Goal: Task Accomplishment & Management: Manage account settings

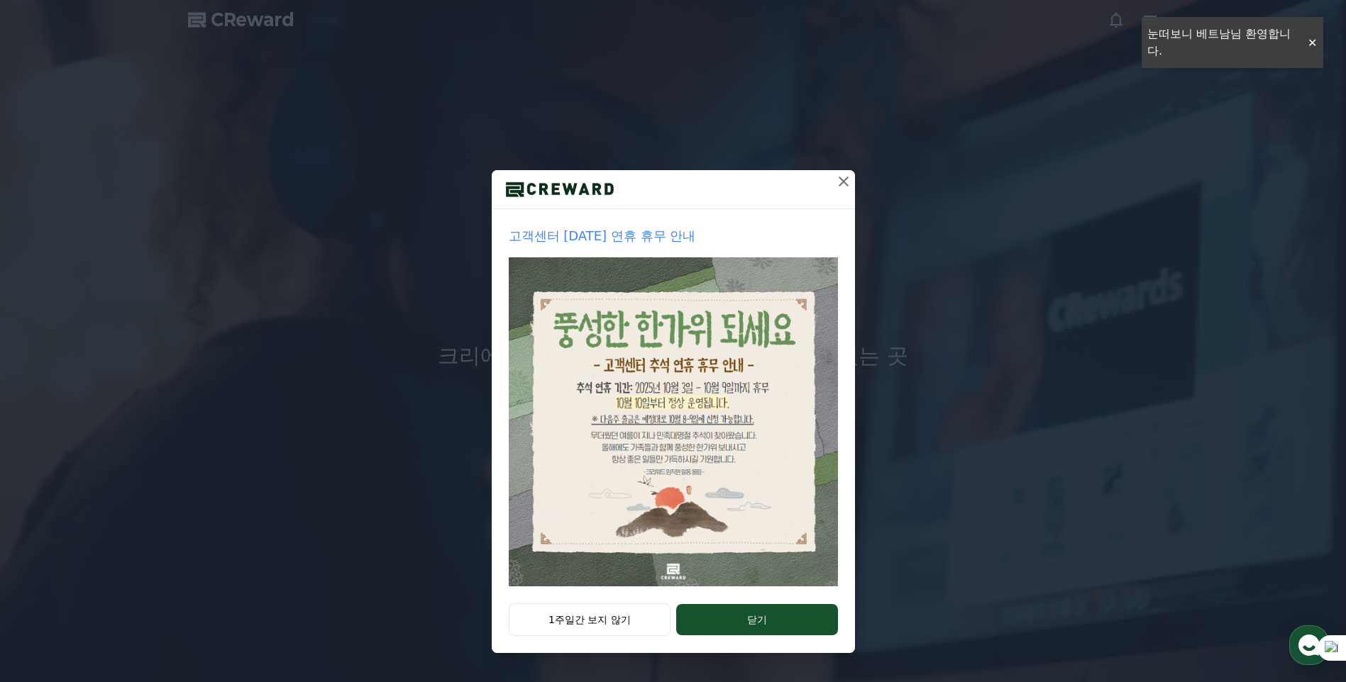
click at [844, 181] on icon at bounding box center [843, 182] width 10 height 10
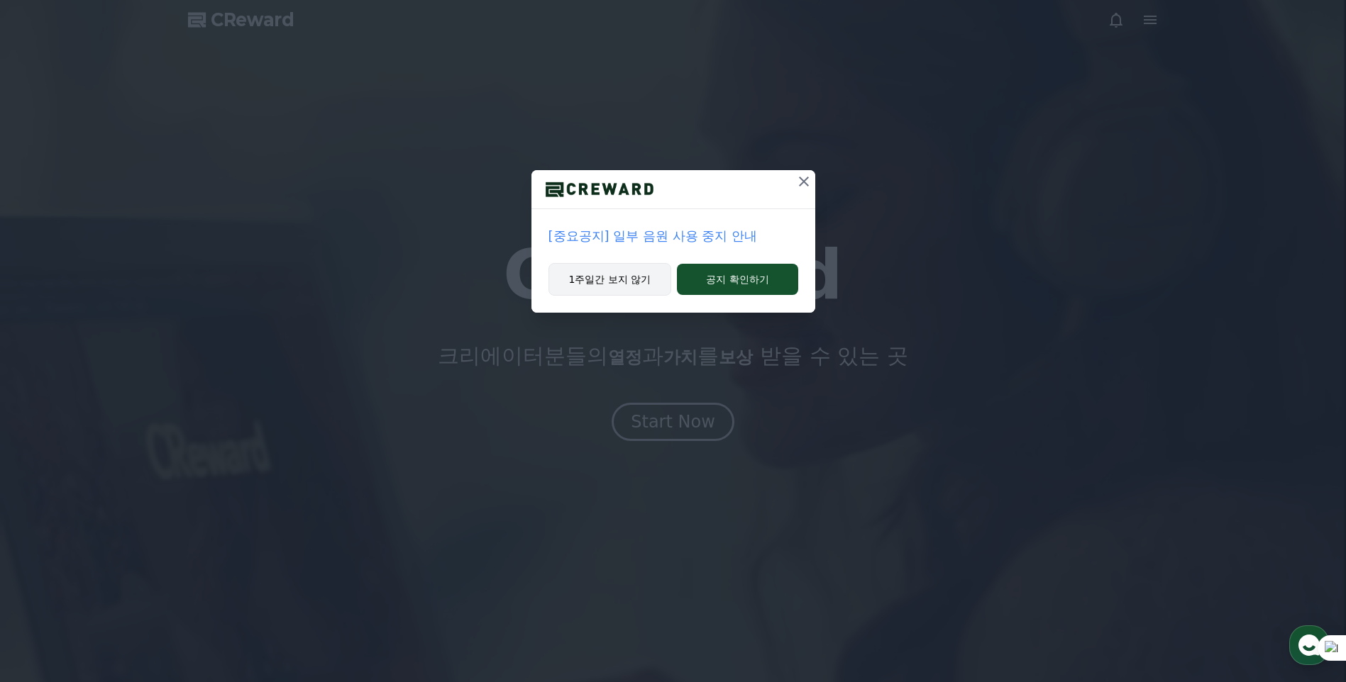
click at [636, 278] on button "1주일간 보지 않기" at bounding box center [609, 279] width 123 height 33
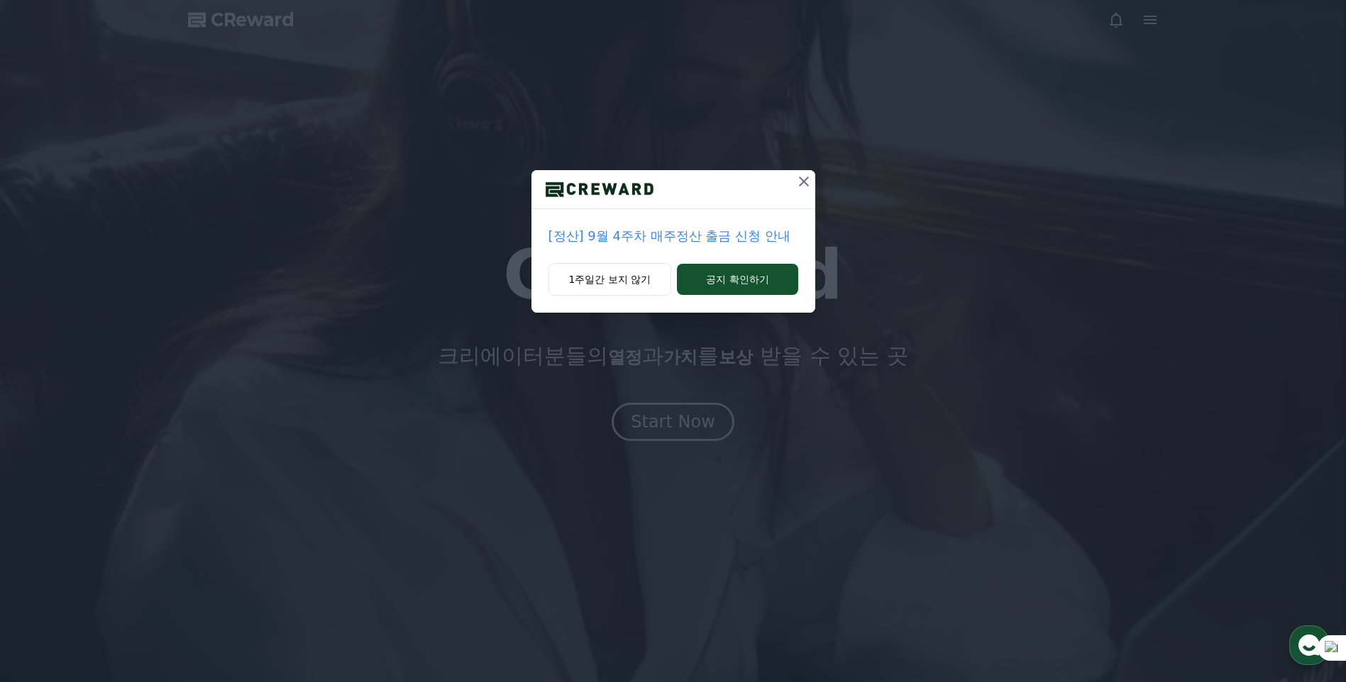
click at [806, 184] on icon at bounding box center [804, 182] width 10 height 10
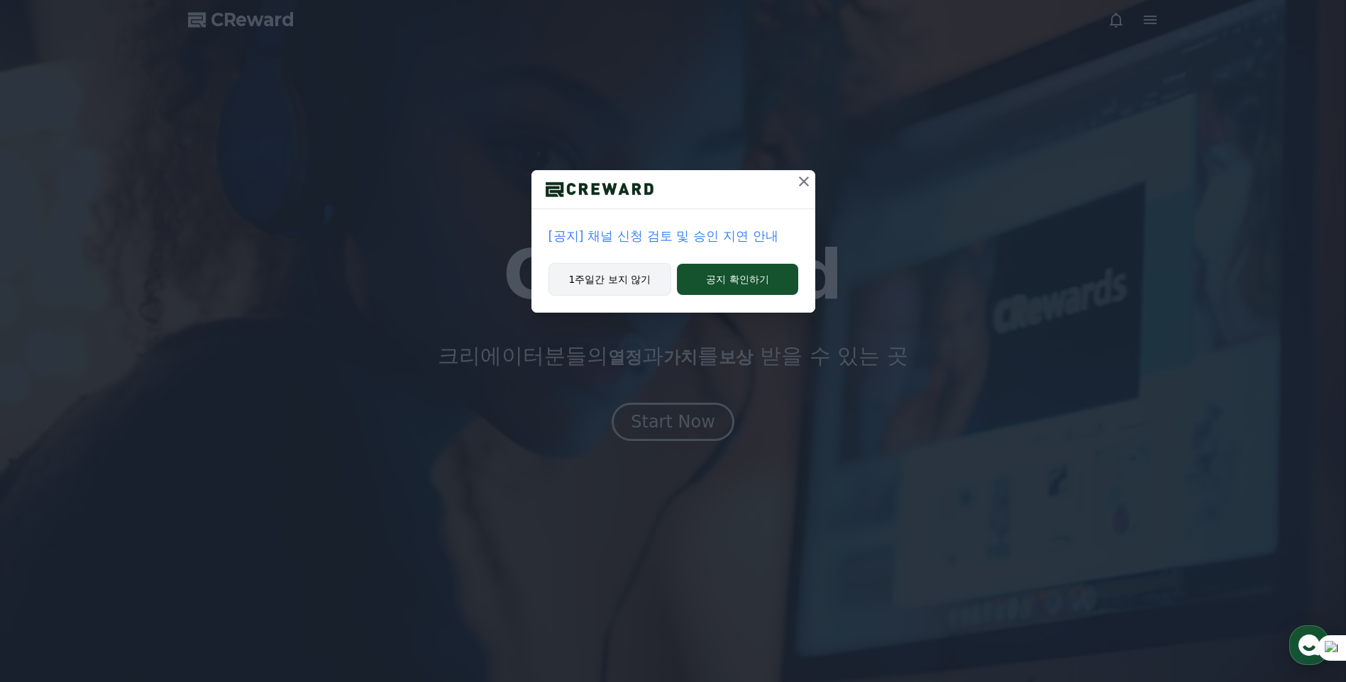
click at [645, 269] on button "1주일간 보지 않기" at bounding box center [609, 279] width 123 height 33
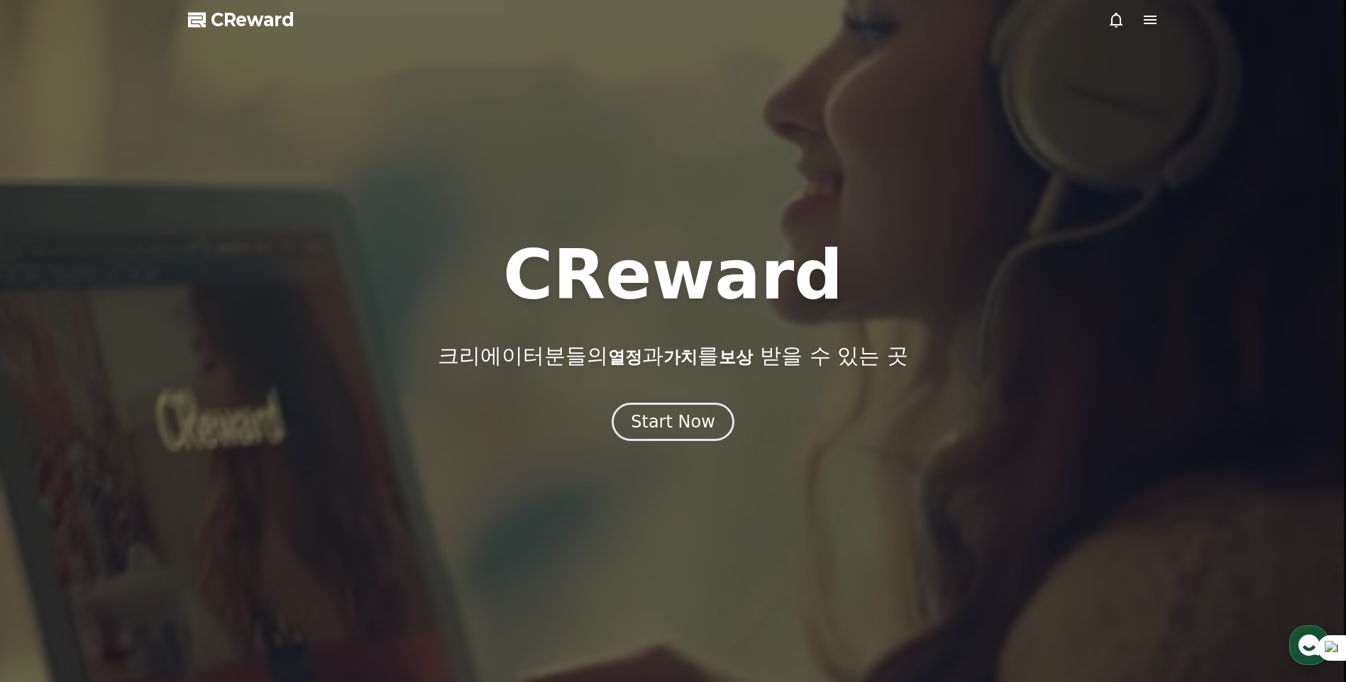
click at [639, 273] on h1 "CReward" at bounding box center [673, 275] width 340 height 68
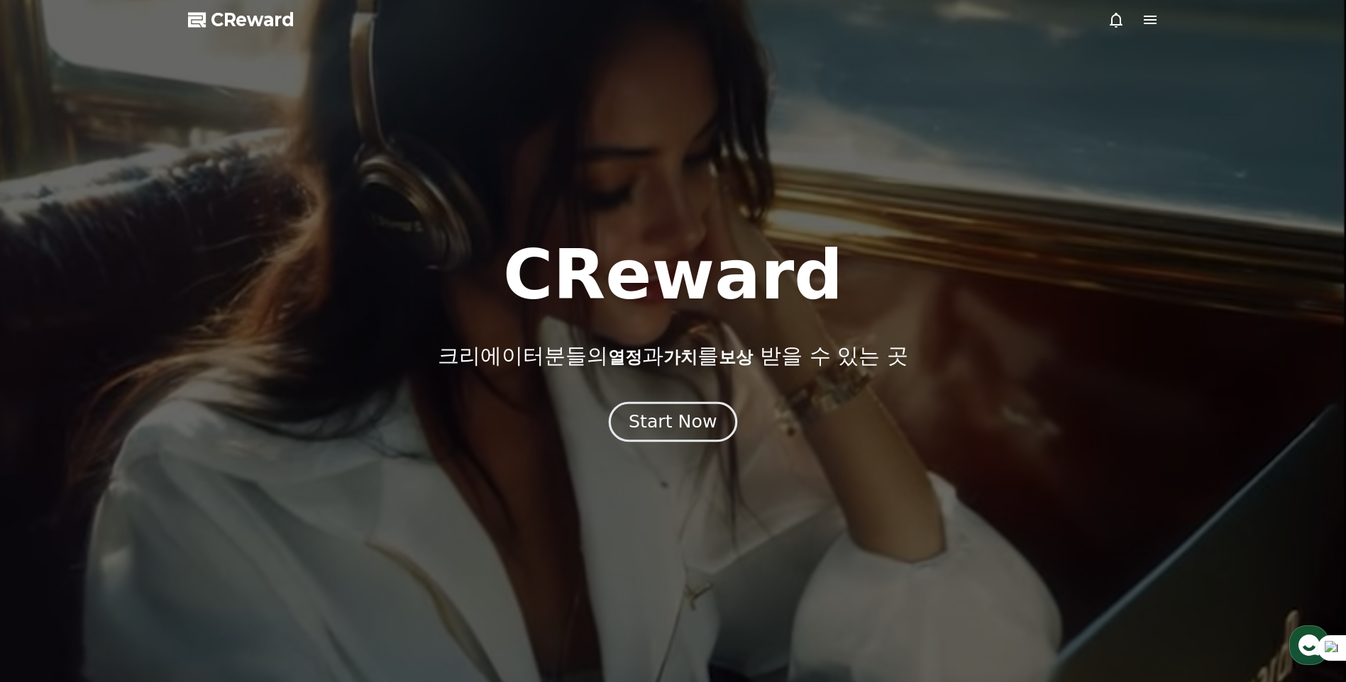
click at [671, 404] on button "Start Now" at bounding box center [673, 422] width 128 height 40
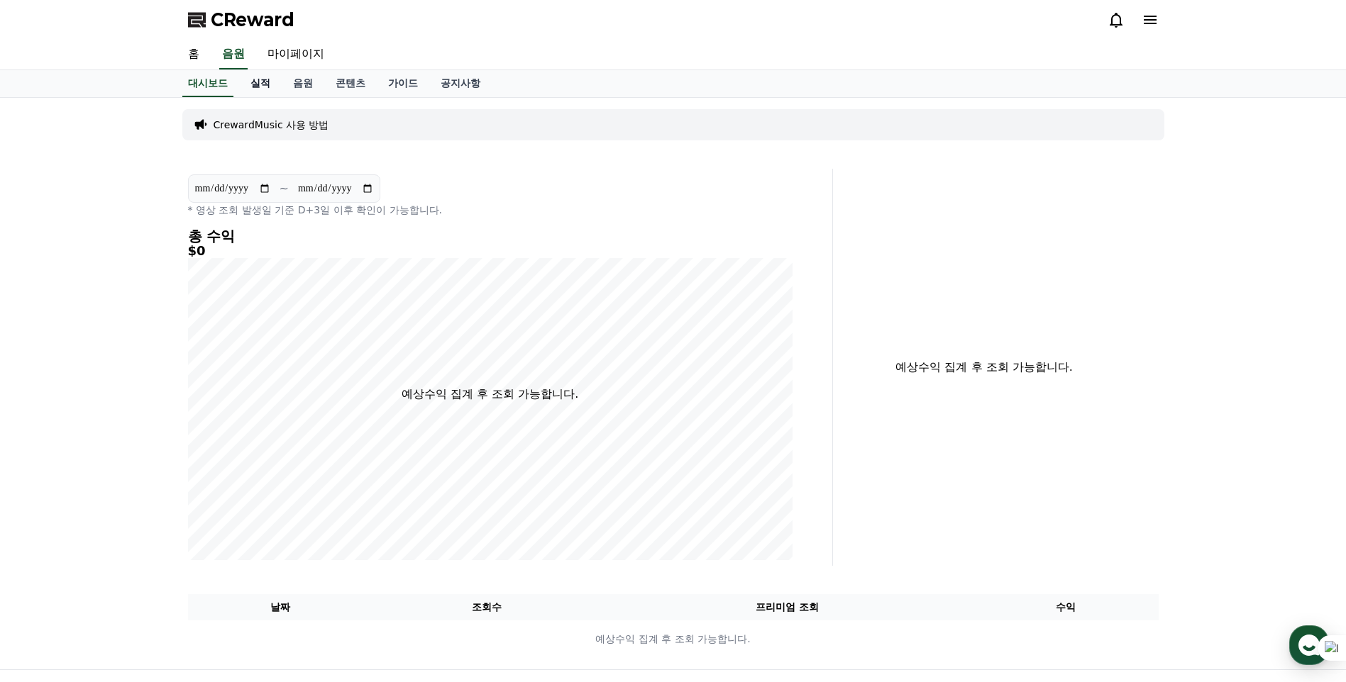
click at [255, 82] on link "실적" at bounding box center [260, 83] width 43 height 27
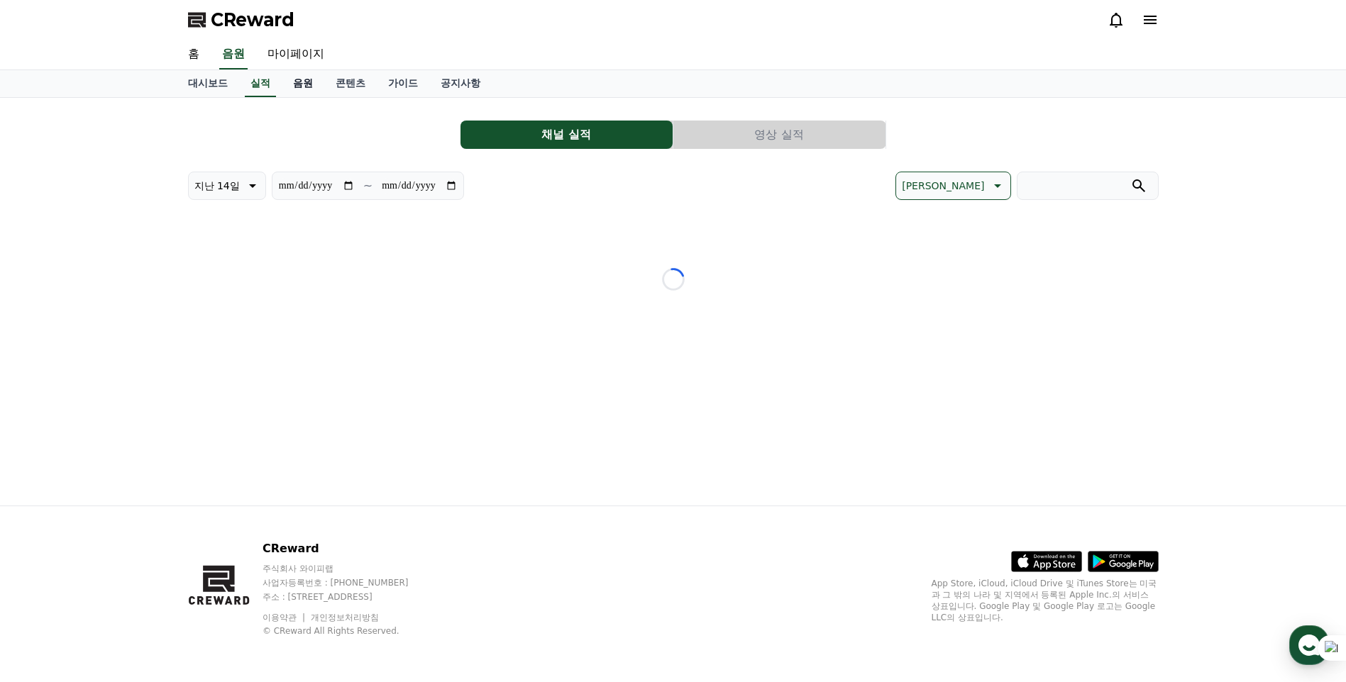
click at [304, 80] on link "음원" at bounding box center [303, 83] width 43 height 27
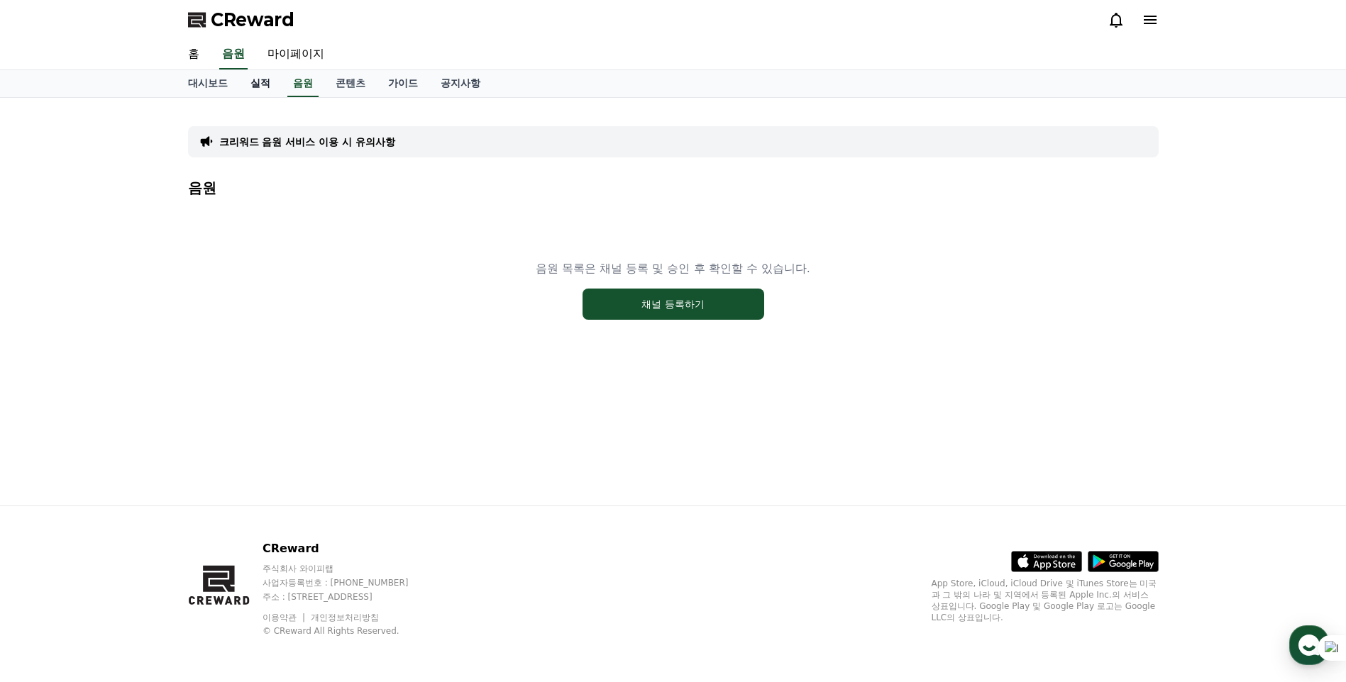
click at [260, 80] on link "실적" at bounding box center [260, 83] width 43 height 27
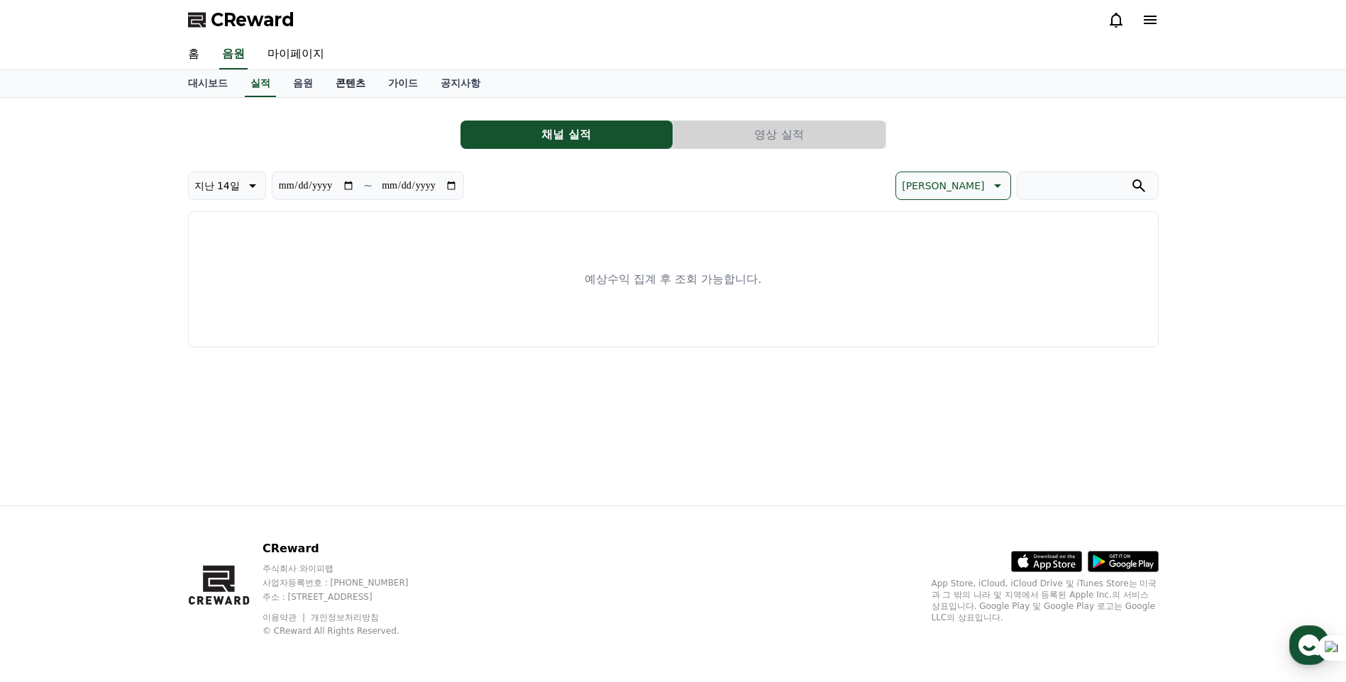
click at [344, 82] on link "콘텐츠" at bounding box center [350, 83] width 52 height 27
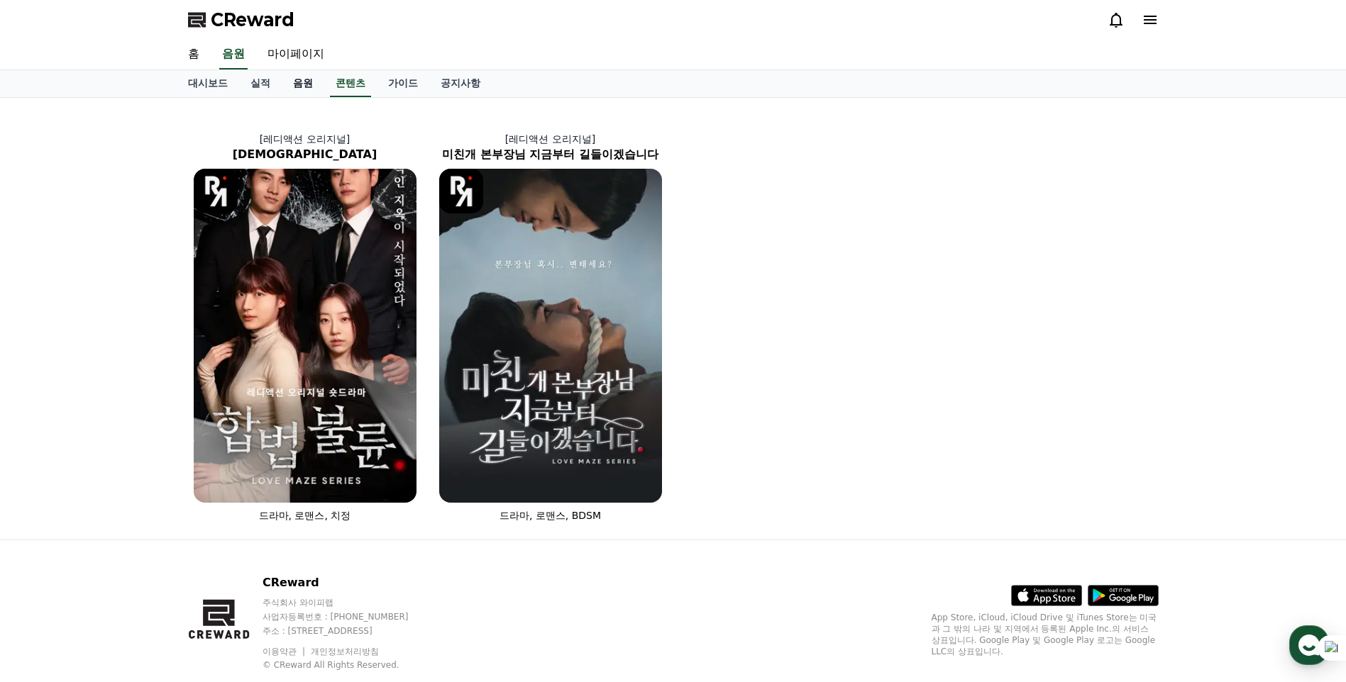
click at [299, 86] on link "음원" at bounding box center [303, 83] width 43 height 27
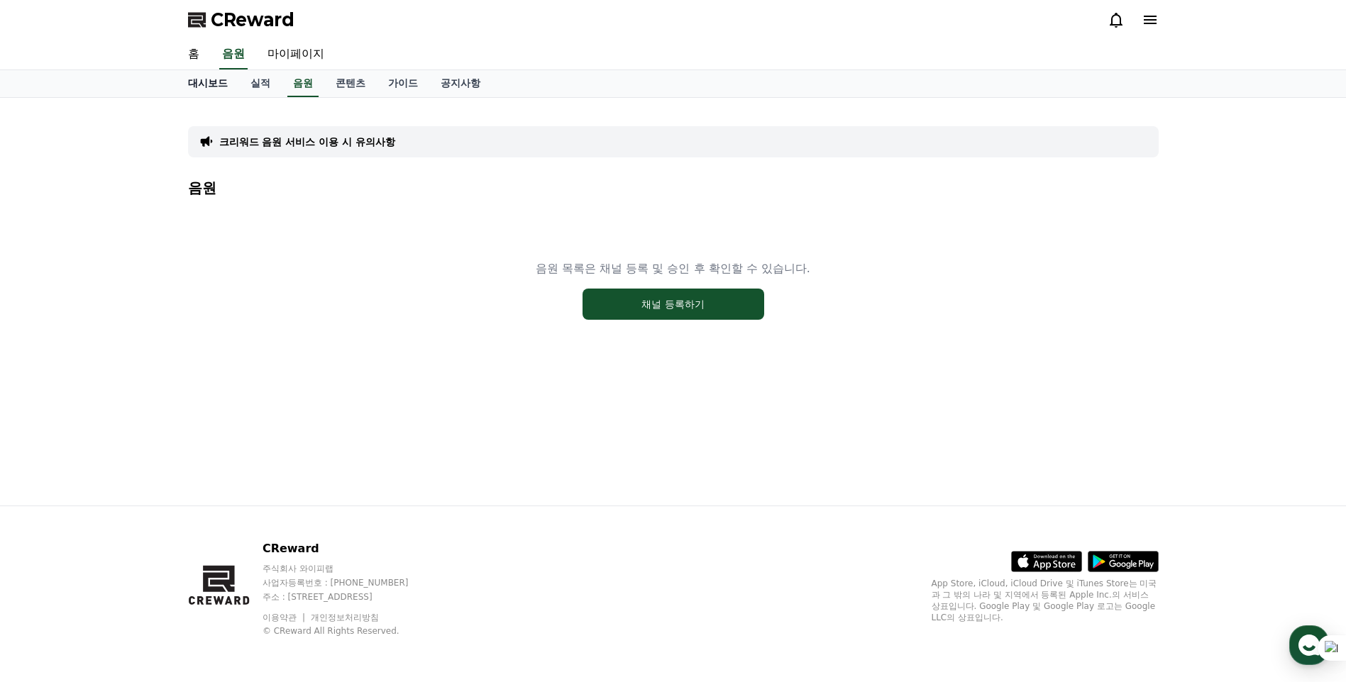
click at [204, 83] on link "대시보드" at bounding box center [208, 83] width 62 height 27
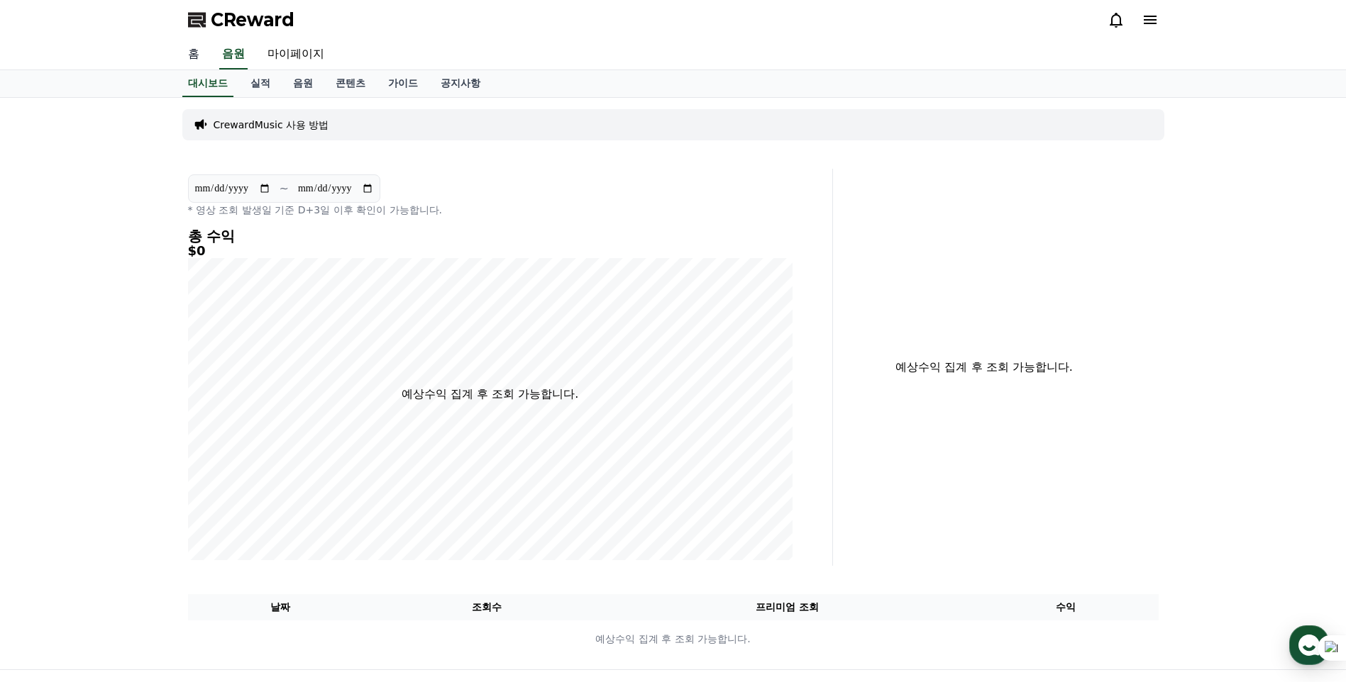
click at [194, 58] on link "홈" at bounding box center [194, 55] width 34 height 30
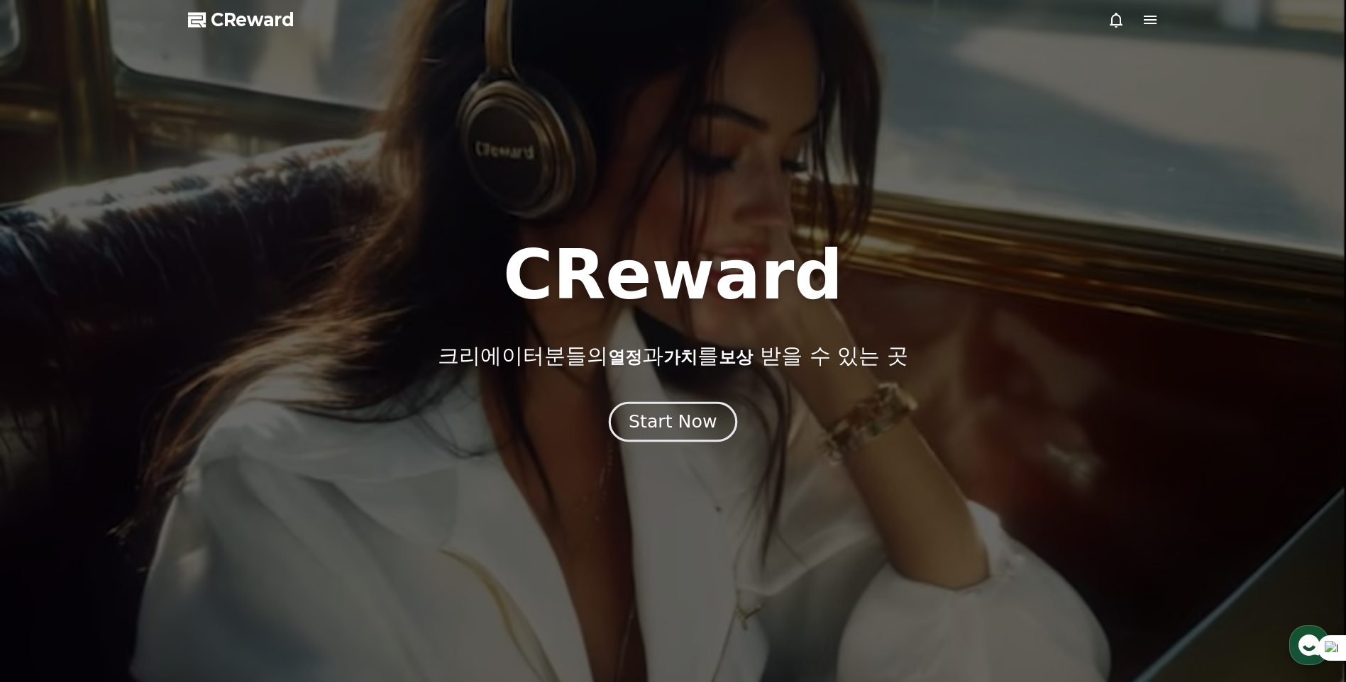
click at [681, 431] on div "Start Now" at bounding box center [672, 422] width 88 height 24
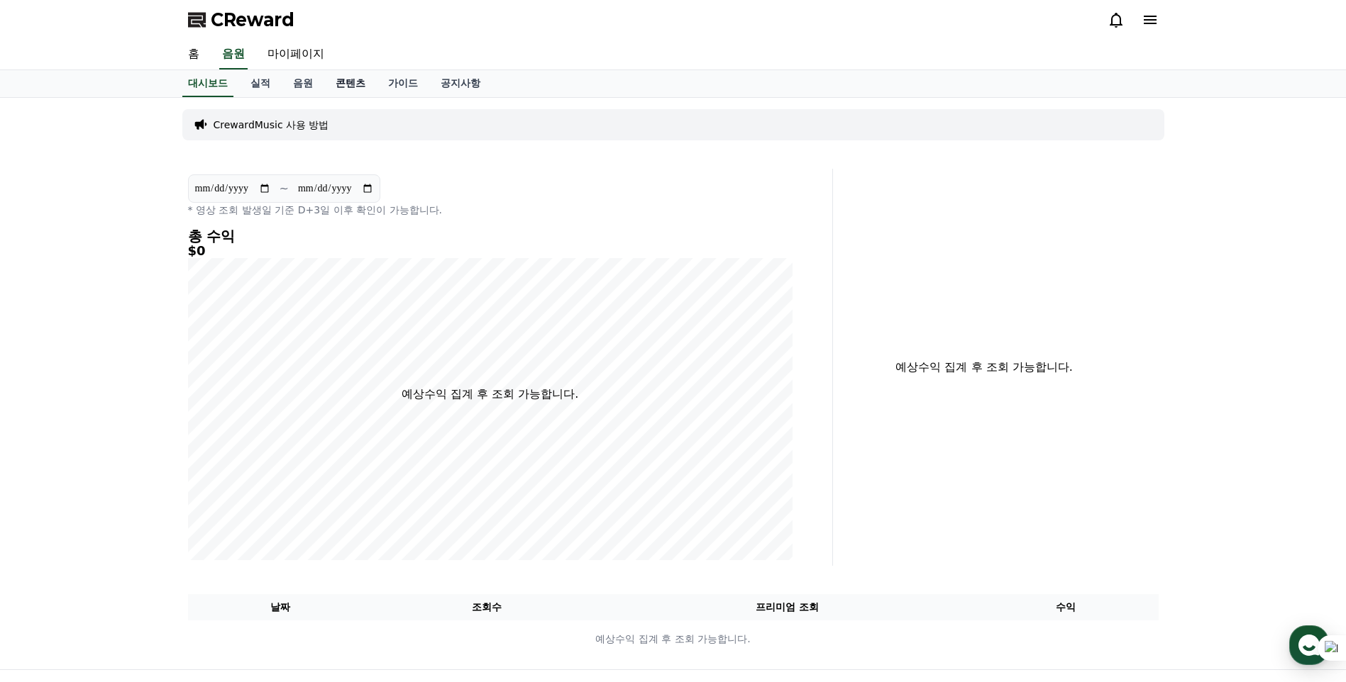
click at [362, 82] on link "콘텐츠" at bounding box center [350, 83] width 52 height 27
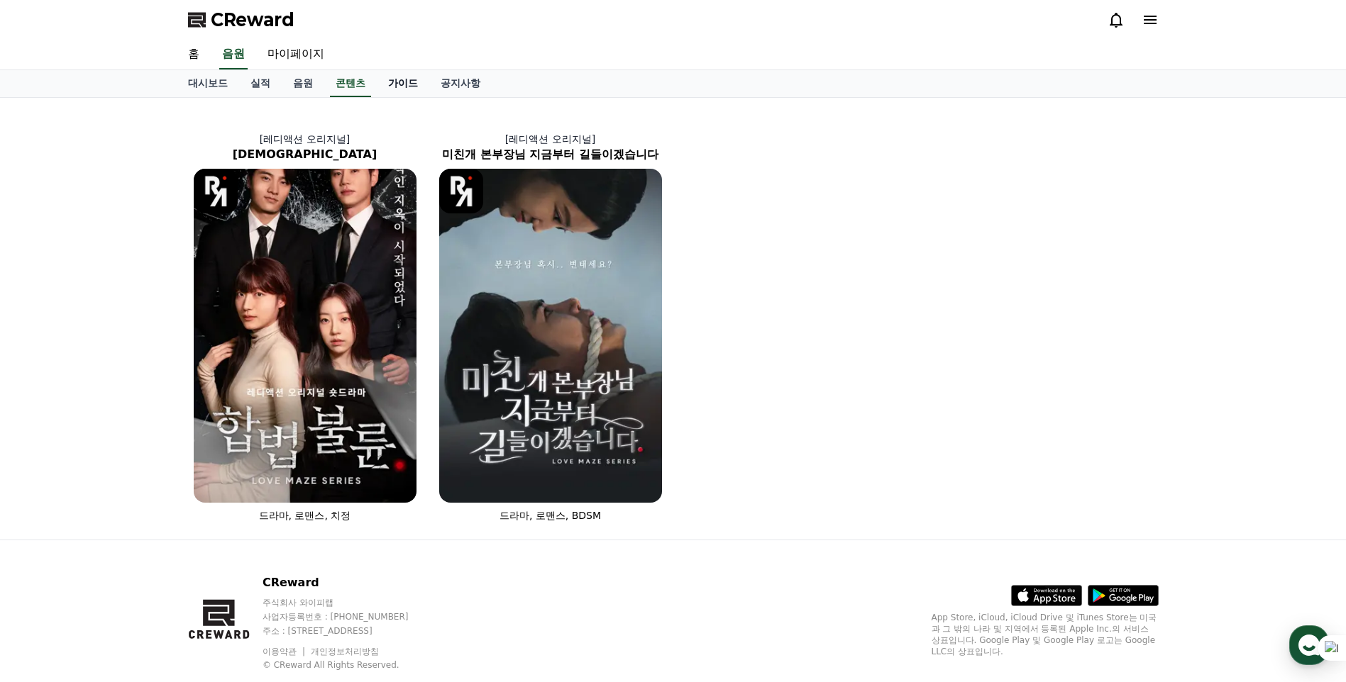
click at [400, 77] on link "가이드" at bounding box center [403, 83] width 52 height 27
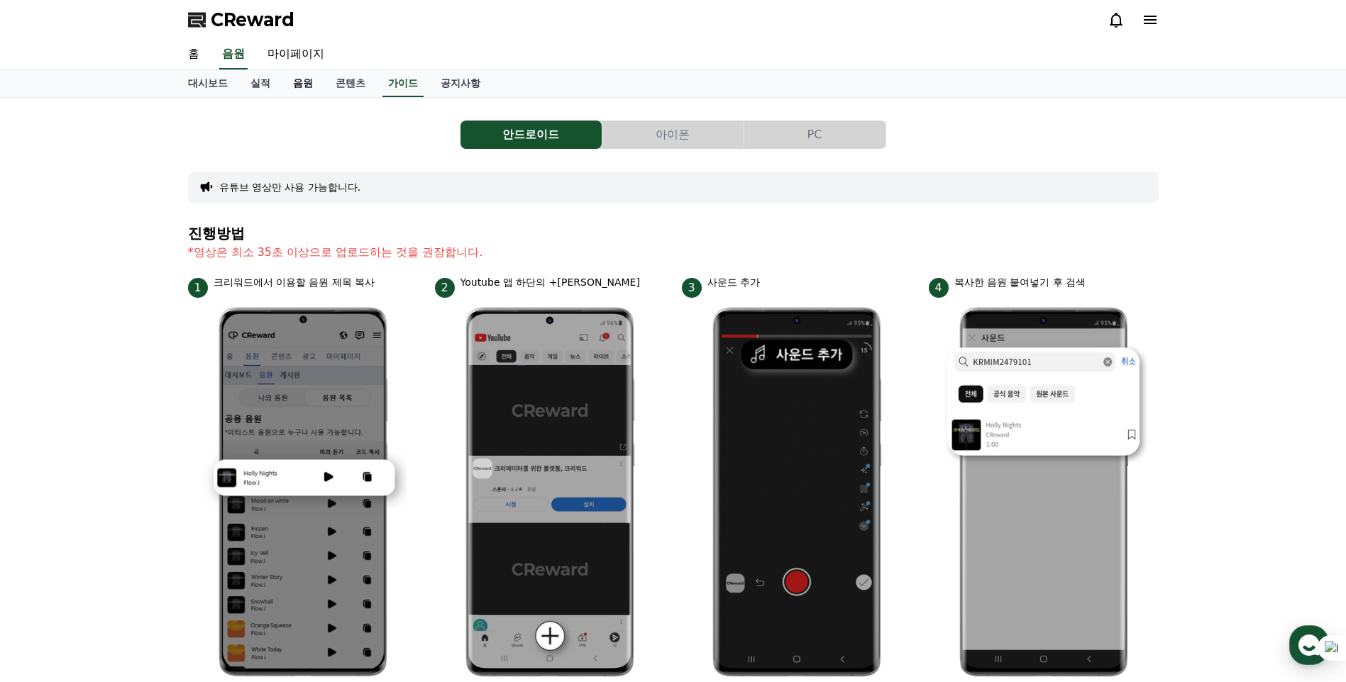
click at [316, 77] on link "음원" at bounding box center [303, 83] width 43 height 27
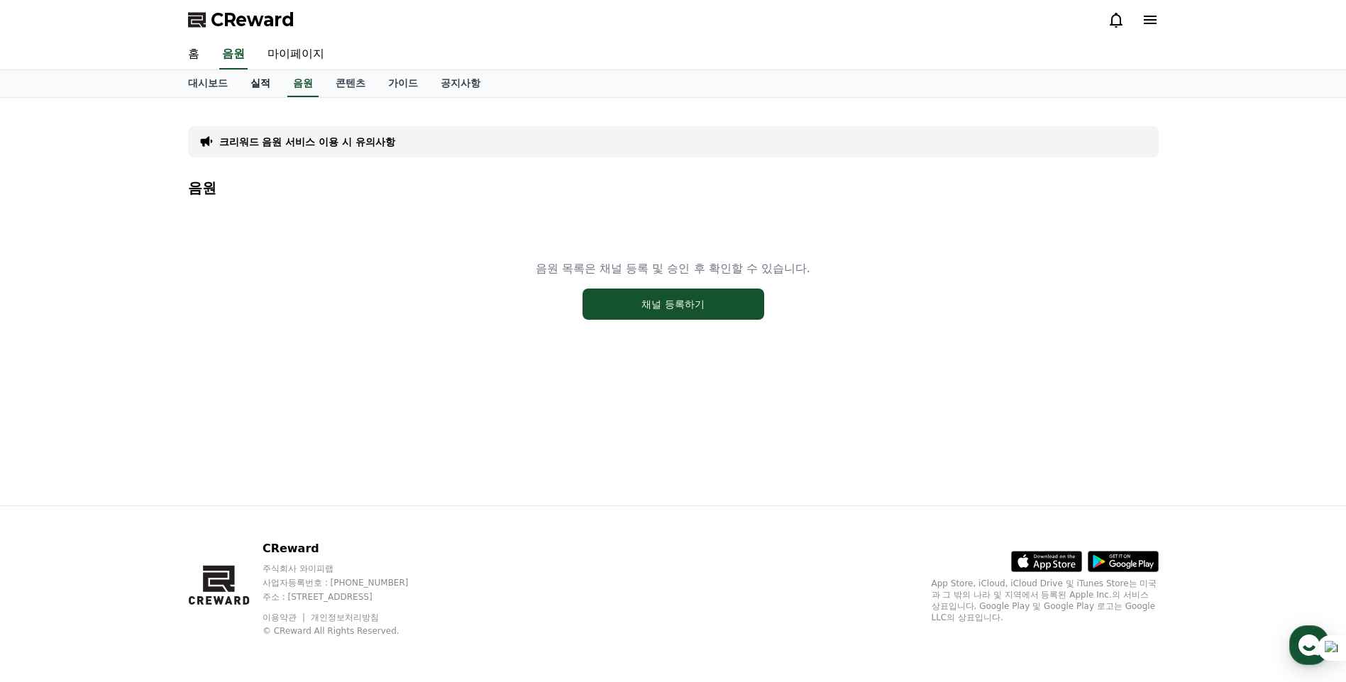
click at [263, 81] on link "실적" at bounding box center [260, 83] width 43 height 27
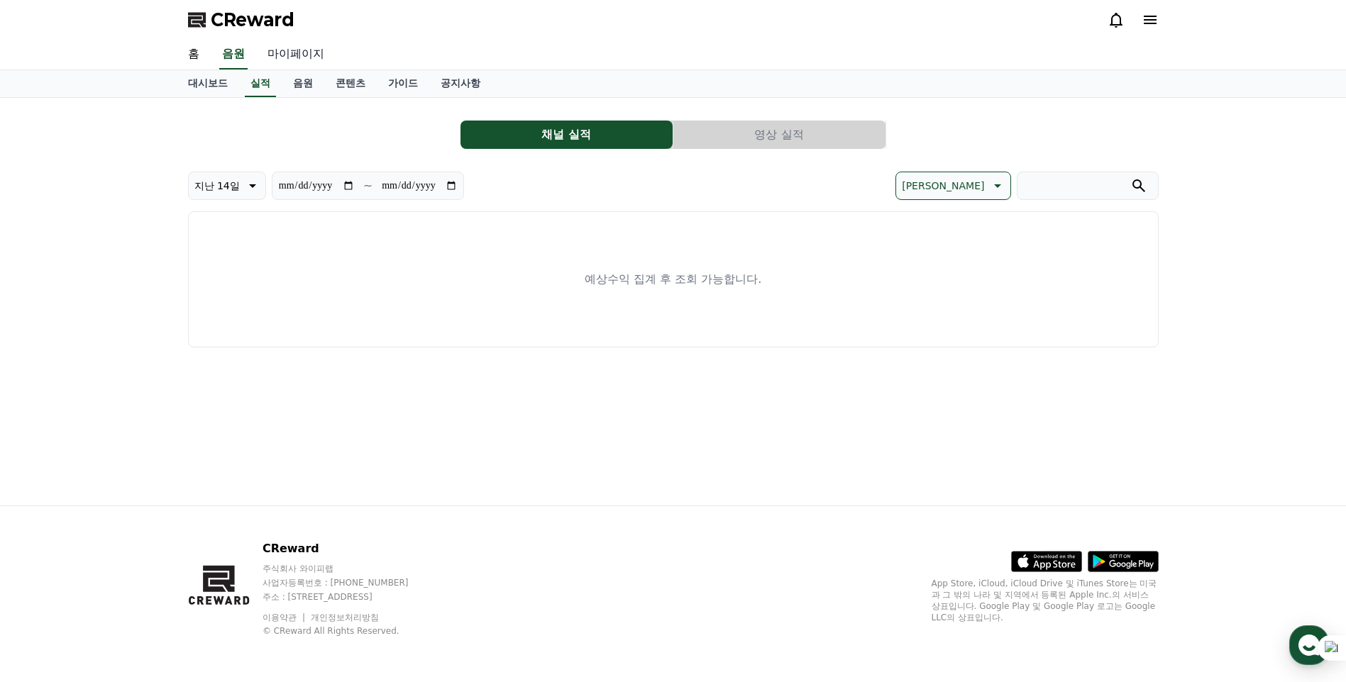
click at [292, 46] on link "마이페이지" at bounding box center [295, 55] width 79 height 30
select select "**********"
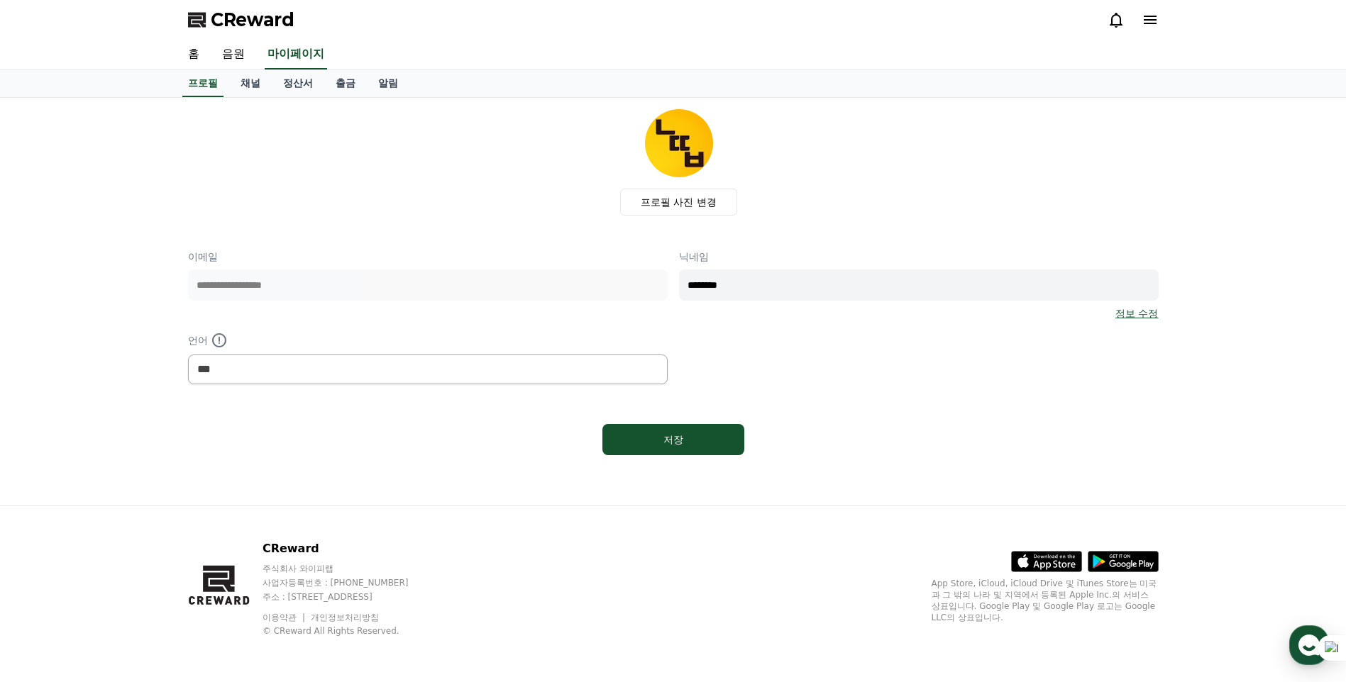
click at [1145, 22] on icon at bounding box center [1149, 19] width 17 height 17
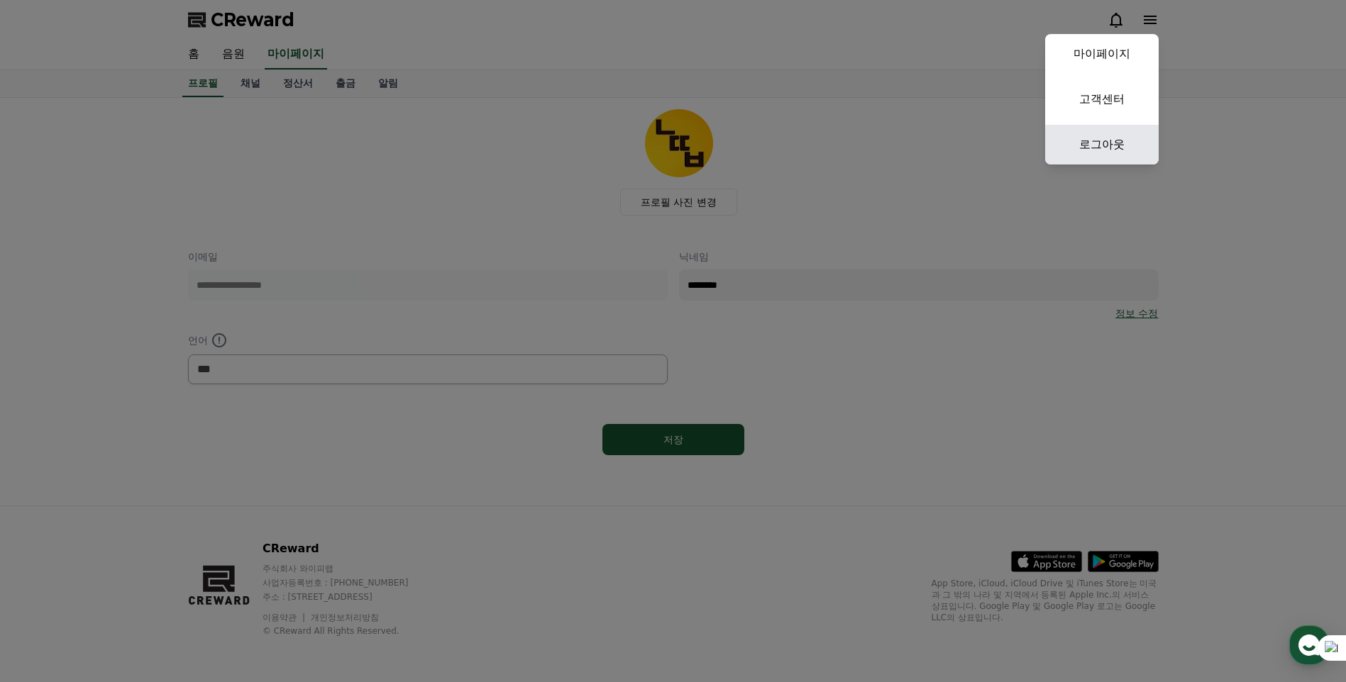
click at [1109, 140] on link "로그아웃" at bounding box center [1101, 145] width 113 height 40
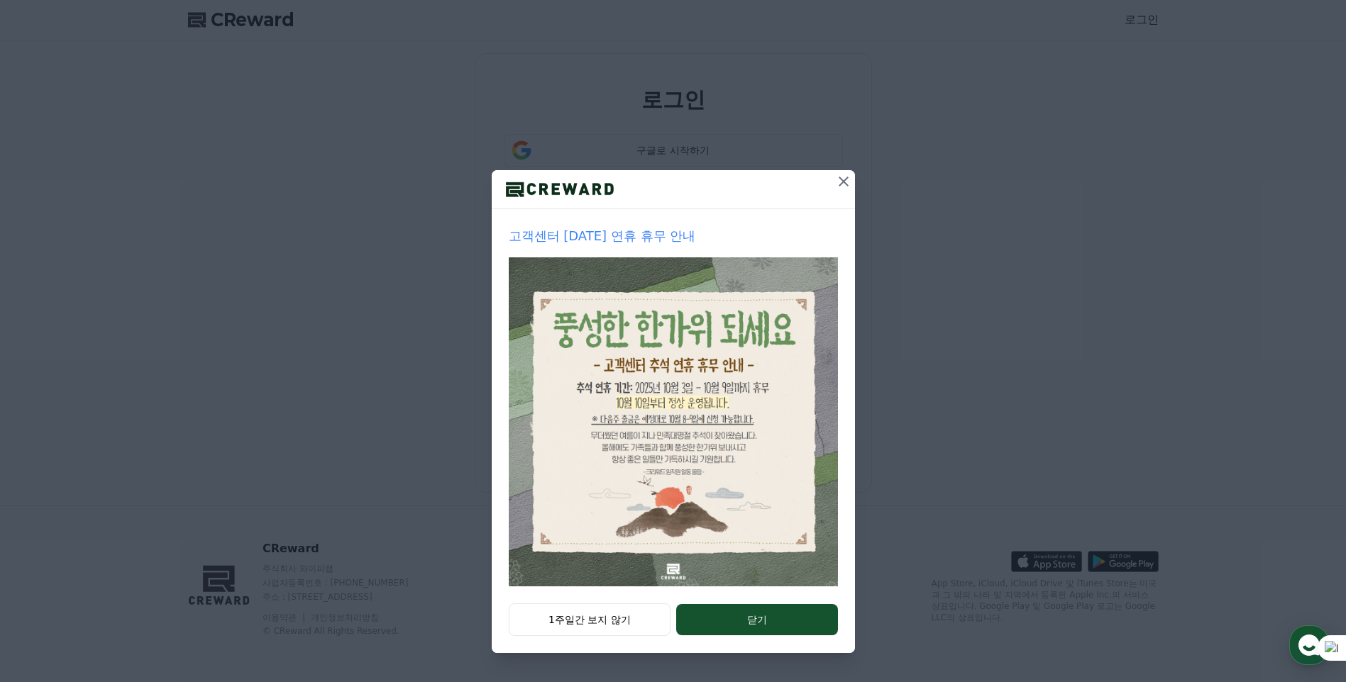
click at [839, 179] on icon at bounding box center [843, 181] width 17 height 17
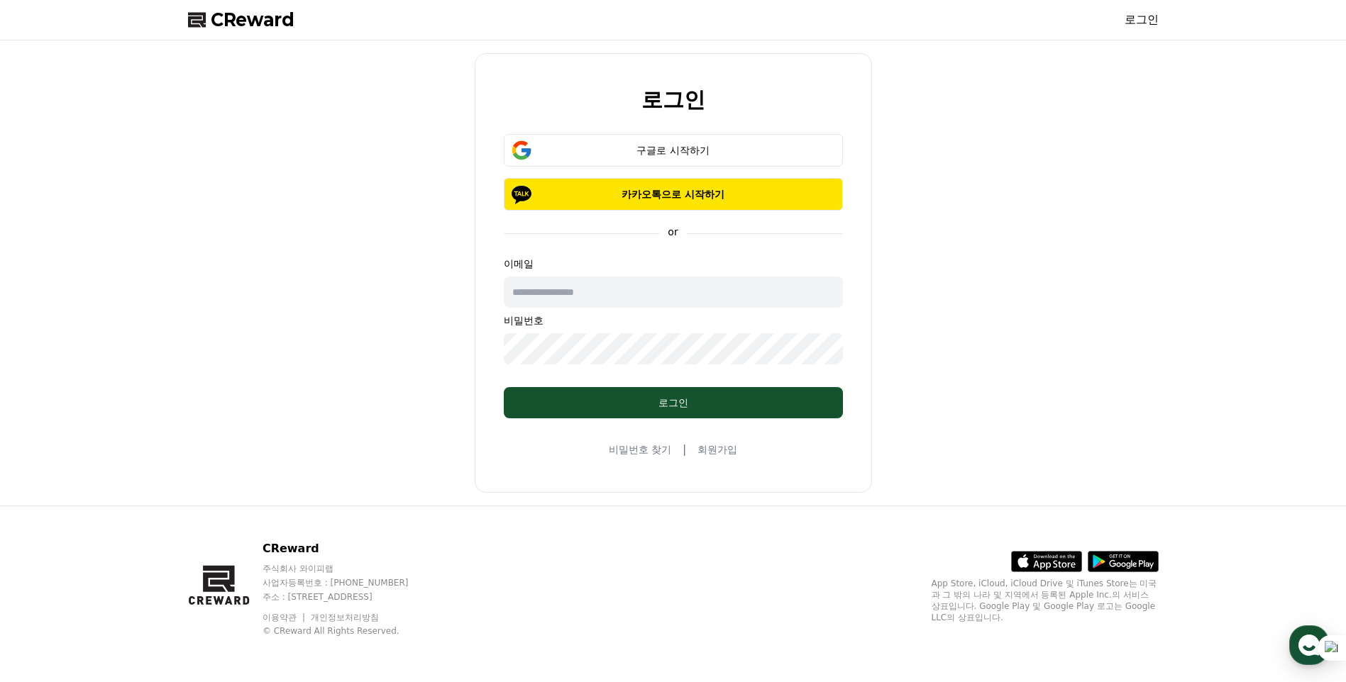
click at [600, 301] on input "text" at bounding box center [673, 292] width 339 height 31
paste input "**********"
type input "**********"
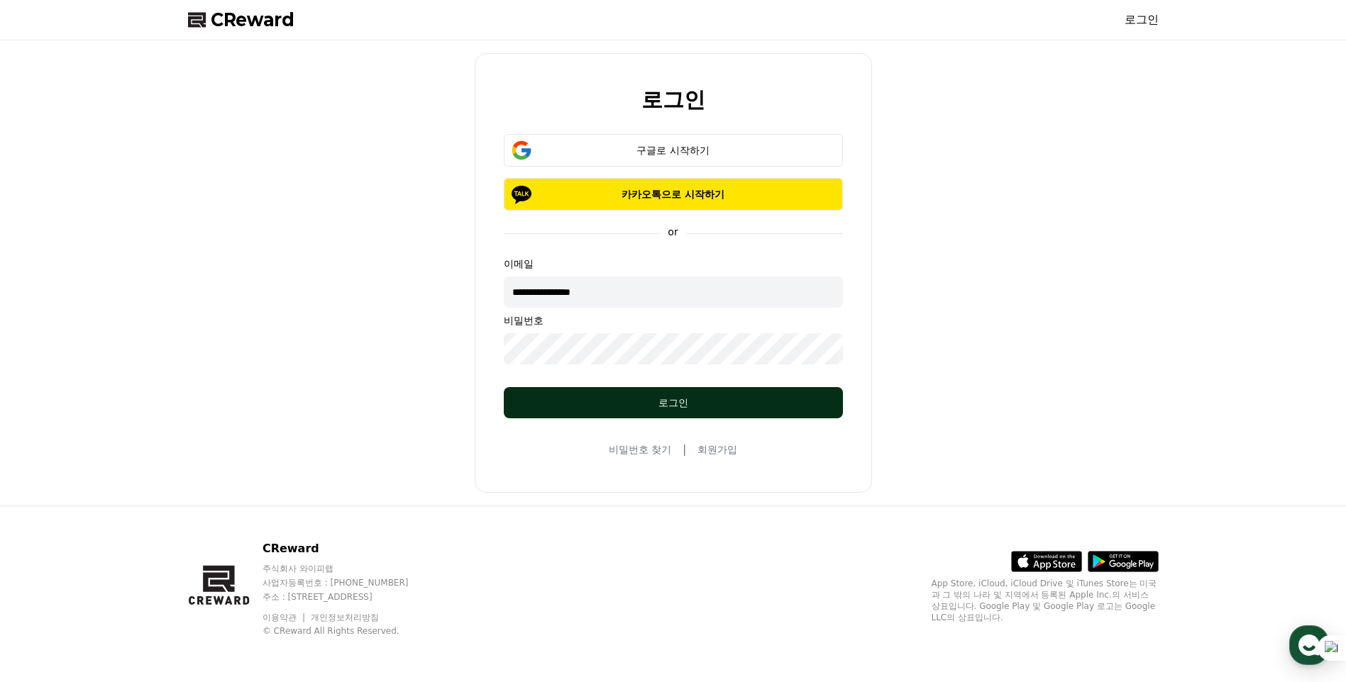
click at [648, 399] on div "로그인" at bounding box center [673, 403] width 282 height 14
